Goal: Complete application form: Complete application form

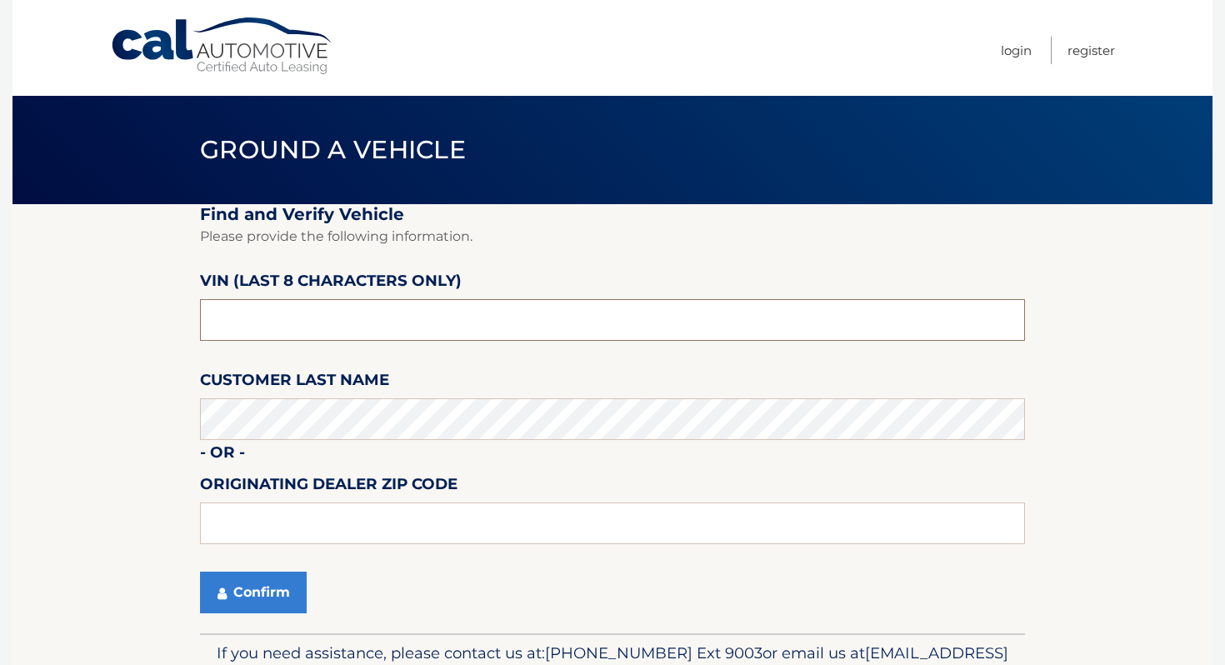
click at [297, 319] on input "text" at bounding box center [612, 320] width 825 height 42
type input "p*******"
type input "PH508145"
click at [243, 582] on button "Confirm" at bounding box center [253, 593] width 107 height 42
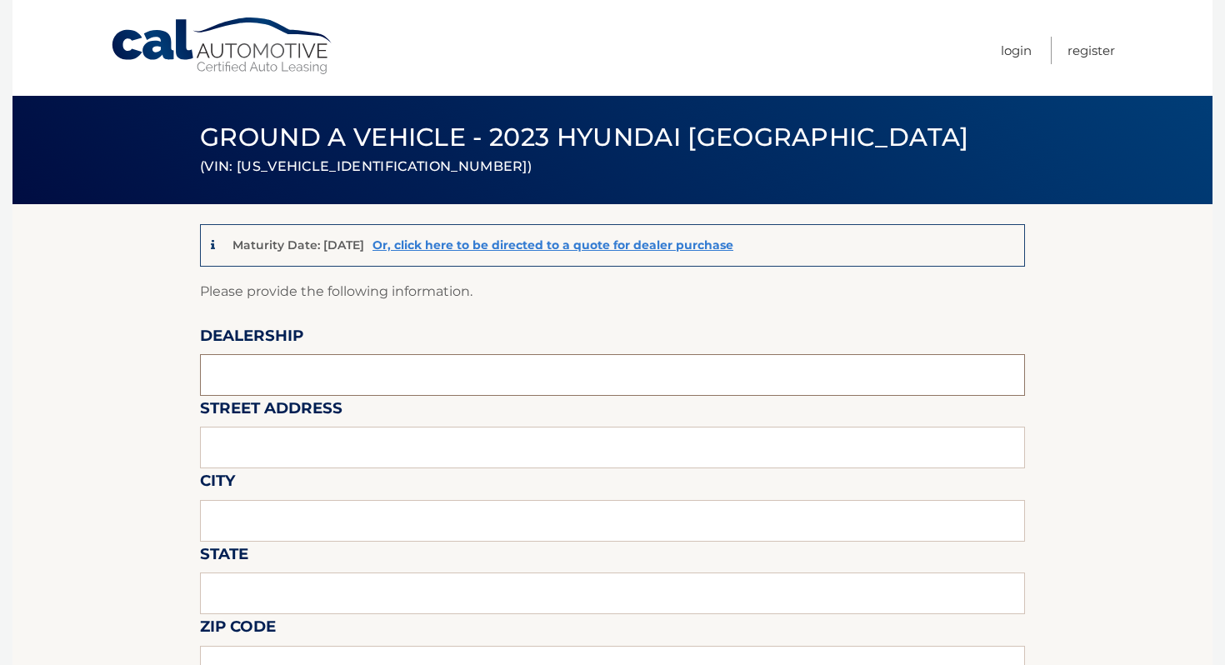
click at [315, 375] on input "text" at bounding box center [612, 375] width 825 height 42
type input "ISLAND AUTO GROUP"
click at [322, 443] on input "text" at bounding box center [612, 448] width 825 height 42
type input "[STREET_ADDRESS]"
type input "[GEOGRAPHIC_DATA]"
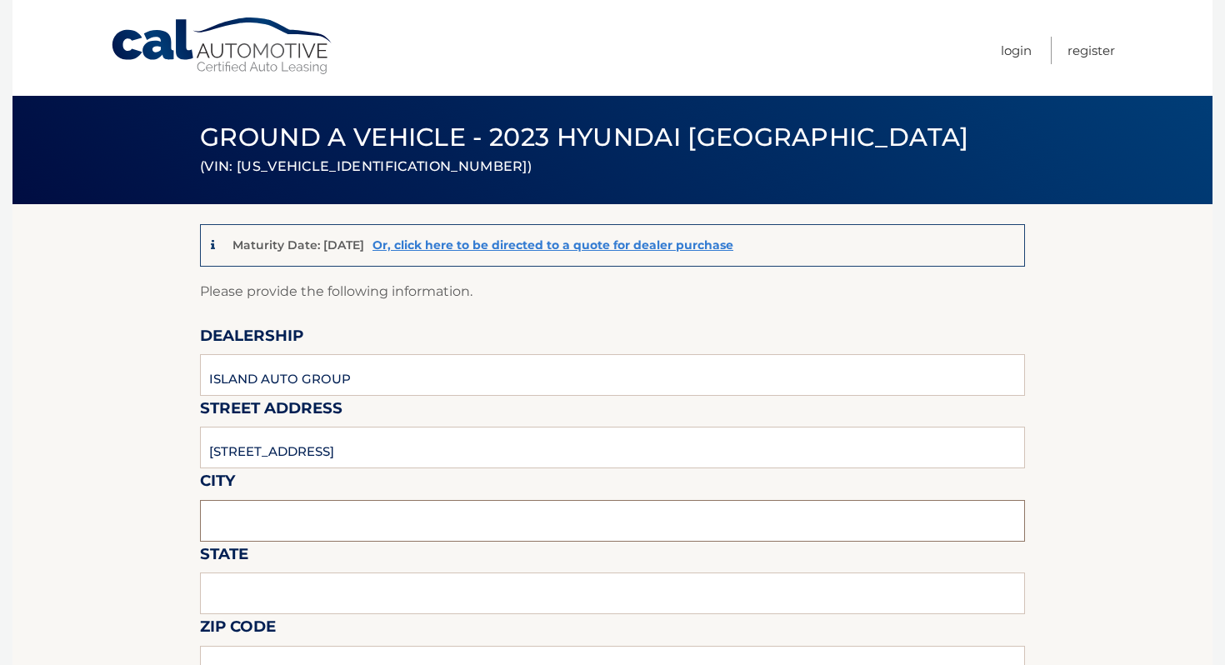
type input "[US_STATE]"
type input "1O305"
type input "ISLAND AUTO GROUP"
type input "7323792810"
type input "[EMAIL_ADDRESS][DOMAIN_NAME]"
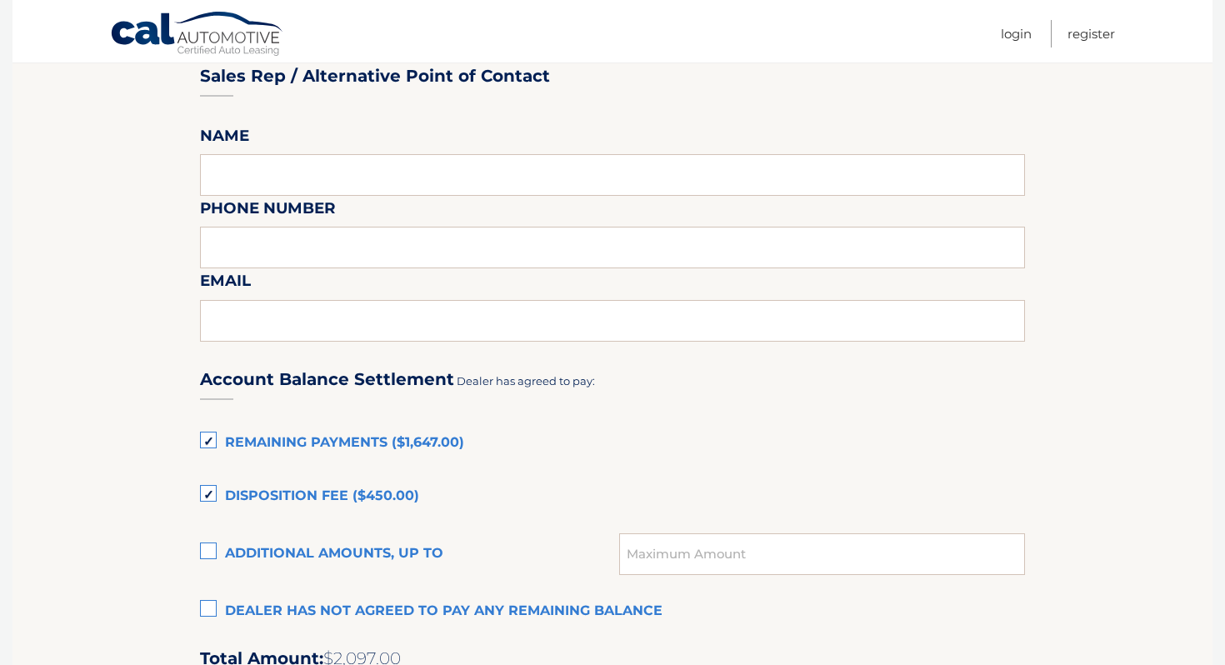
scroll to position [914, 0]
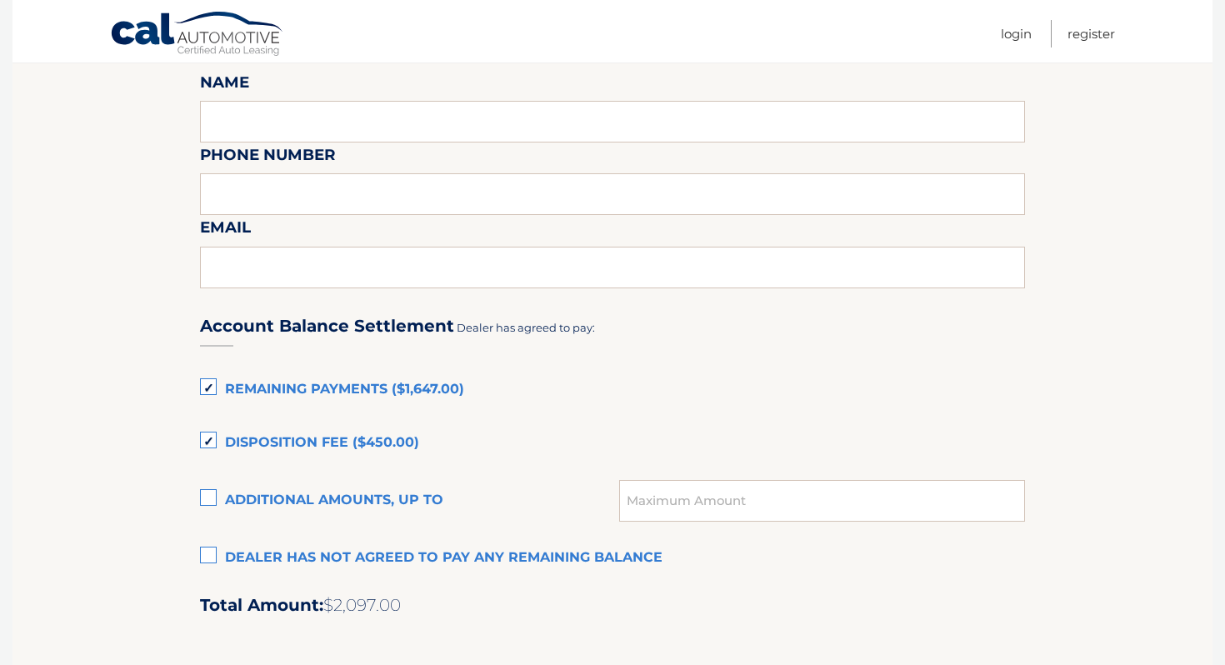
click at [349, 384] on label "Remaining Payments ($1,647.00)" at bounding box center [612, 389] width 825 height 33
click at [0, 0] on input "Remaining Payments ($1,647.00)" at bounding box center [0, 0] width 0 height 0
click at [324, 424] on div "Account Balance Settlement Dealer has agreed to pay: Remaining Payments ($1,647…" at bounding box center [612, 664] width 825 height 739
click at [303, 450] on label "Disposition Fee ($450.00)" at bounding box center [612, 443] width 825 height 33
click at [0, 0] on input "Disposition Fee ($450.00)" at bounding box center [0, 0] width 0 height 0
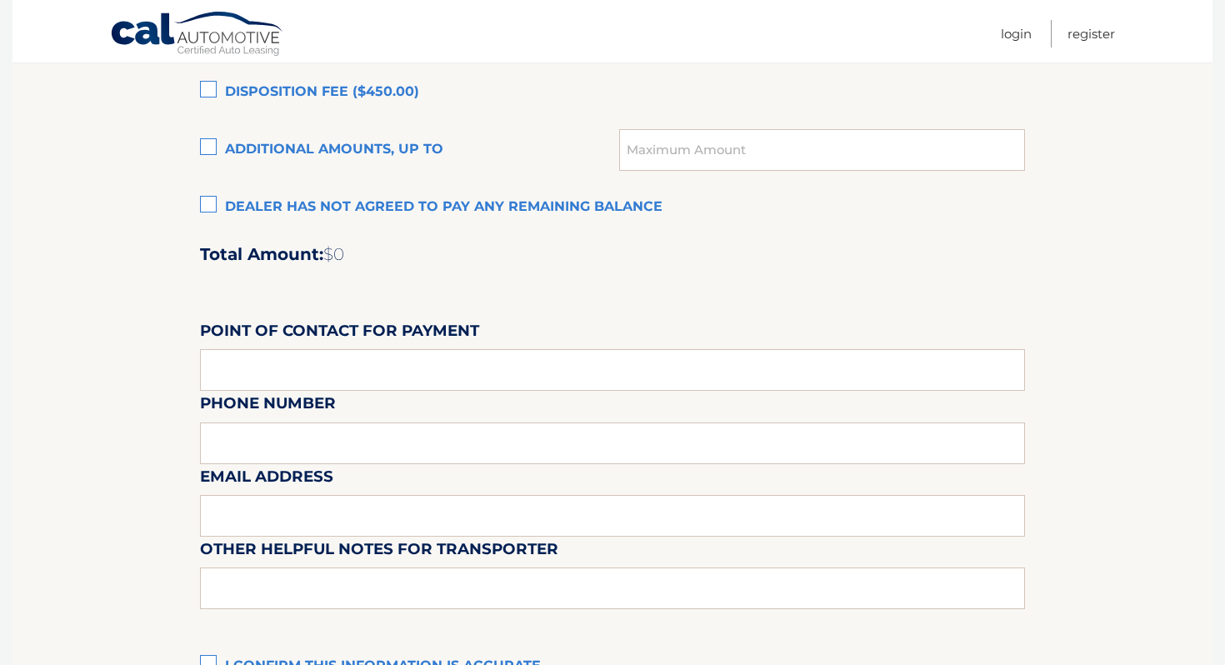
scroll to position [1392, 0]
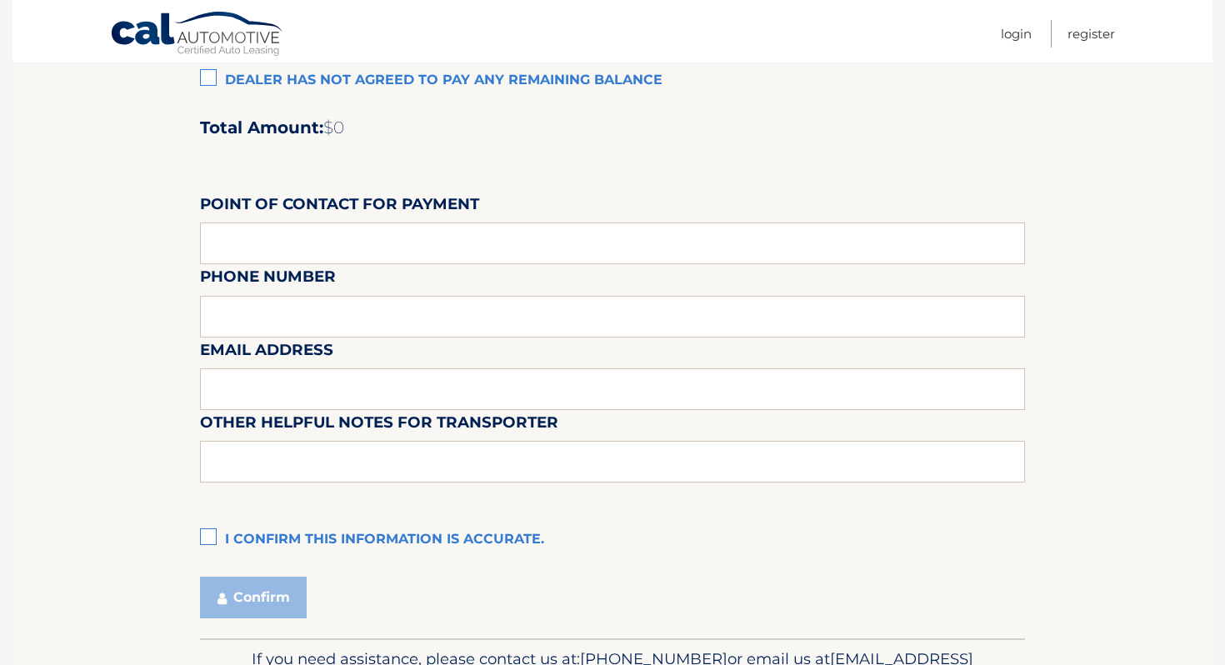
click at [269, 538] on label "I confirm this information is accurate." at bounding box center [612, 539] width 825 height 33
click at [0, 0] on input "I confirm this information is accurate." at bounding box center [0, 0] width 0 height 0
click at [269, 538] on label "I confirm this information is accurate." at bounding box center [612, 539] width 825 height 33
click at [0, 0] on input "I confirm this information is accurate." at bounding box center [0, 0] width 0 height 0
click at [269, 538] on label "I confirm this information is accurate." at bounding box center [612, 539] width 825 height 33
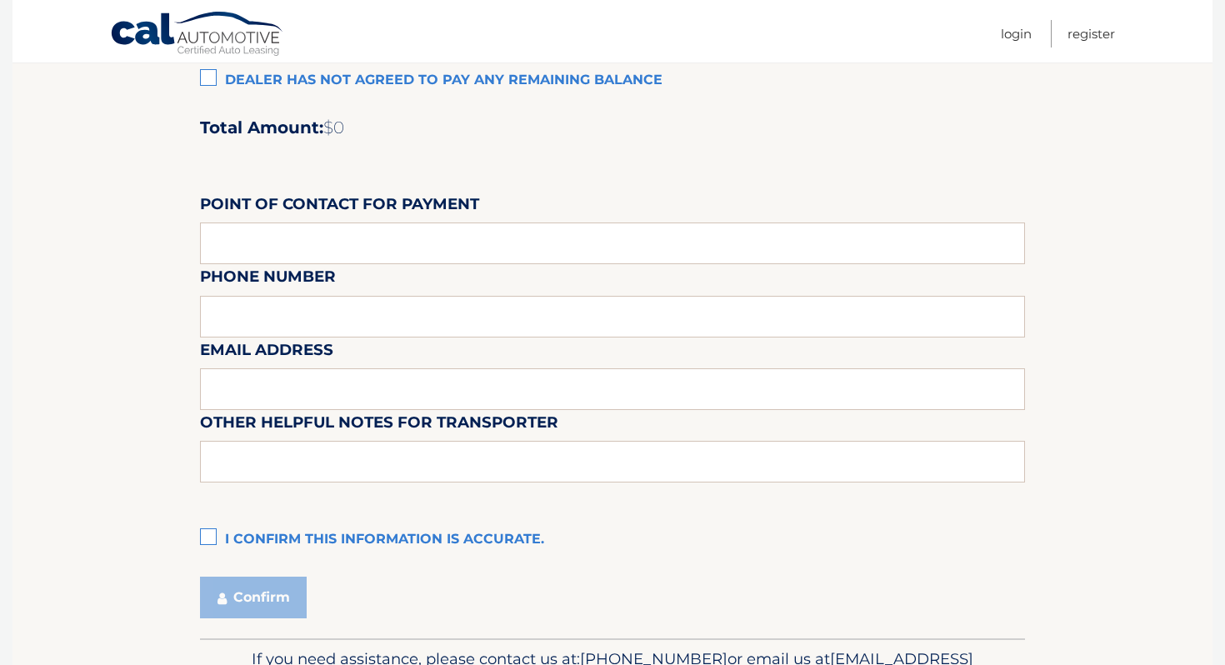
click at [0, 0] on input "I confirm this information is accurate." at bounding box center [0, 0] width 0 height 0
click at [245, 585] on button "Confirm" at bounding box center [253, 598] width 107 height 42
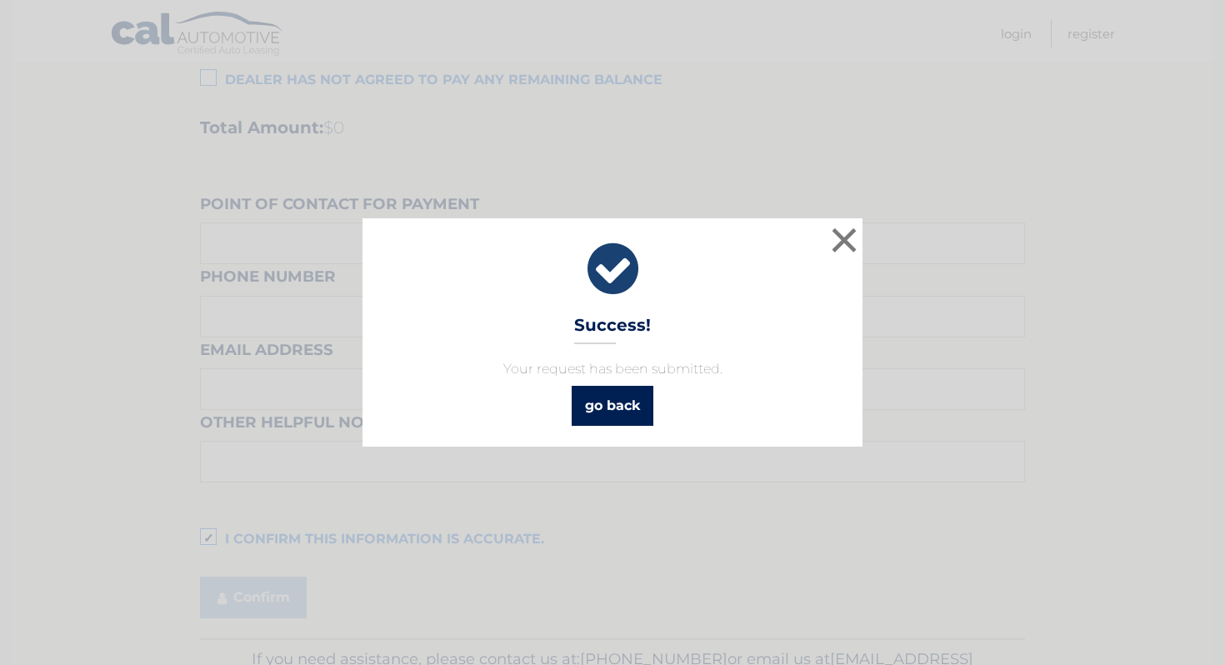
click at [595, 414] on link "go back" at bounding box center [613, 406] width 82 height 40
